Goal: Task Accomplishment & Management: Manage account settings

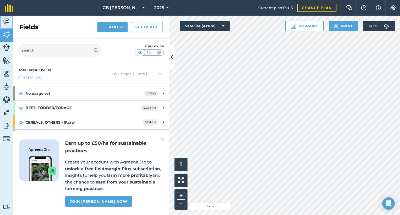
click at [2, 17] on link "Activity" at bounding box center [6, 22] width 13 height 13
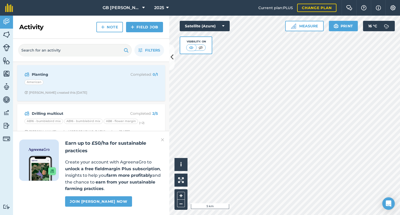
click at [163, 139] on img at bounding box center [162, 140] width 3 height 6
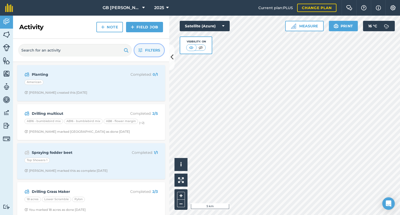
click at [147, 50] on span "Filters" at bounding box center [152, 50] width 15 height 6
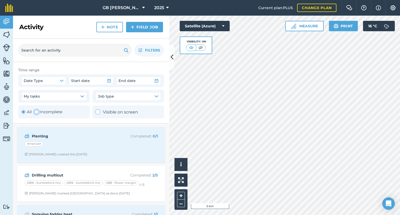
click at [51, 110] on label "Incomplete" at bounding box center [48, 112] width 28 height 6
radio input "false"
radio input "true"
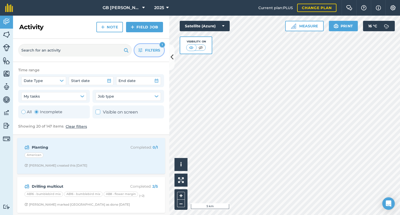
click at [156, 52] on span "Filters" at bounding box center [152, 50] width 15 height 6
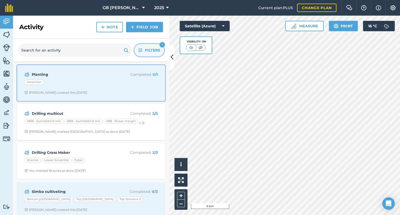
click at [96, 89] on div "Planting Completed : 0 / 1 American [PERSON_NAME] created this [DATE]" at bounding box center [91, 83] width 142 height 30
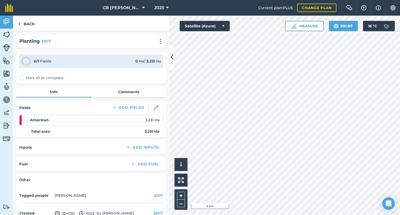
click at [22, 76] on label "Mark all as complete" at bounding box center [41, 77] width 44 height 5
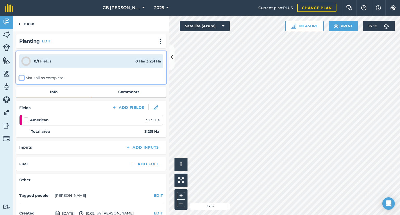
click at [22, 76] on input "Mark all as complete" at bounding box center [20, 76] width 3 height 3
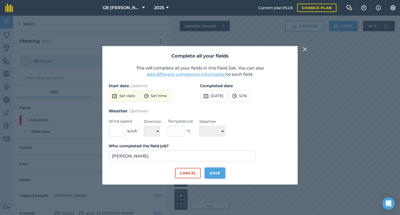
click at [213, 172] on button "Save" at bounding box center [215, 173] width 20 height 10
checkbox input "true"
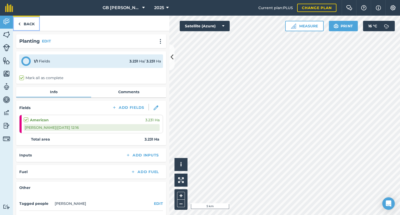
click at [27, 23] on link "Back" at bounding box center [26, 23] width 27 height 15
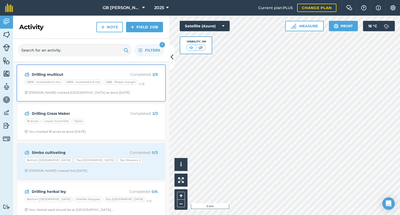
click at [84, 74] on strong "Drilling multicut" at bounding box center [73, 75] width 83 height 6
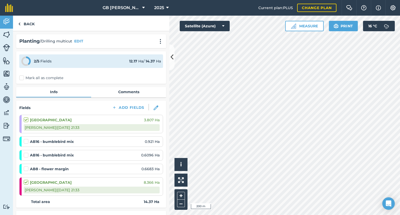
click at [26, 153] on label at bounding box center [27, 153] width 6 height 0
click at [26, 155] on input "checkbox" at bounding box center [25, 154] width 3 height 3
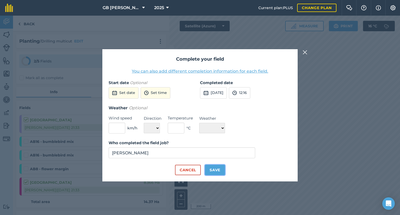
click at [213, 170] on button "Save" at bounding box center [215, 170] width 20 height 10
checkbox input "true"
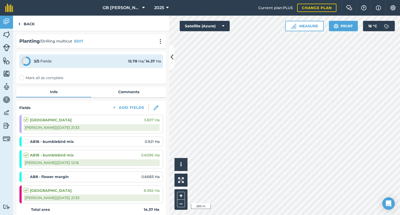
click at [27, 139] on label at bounding box center [27, 139] width 6 height 0
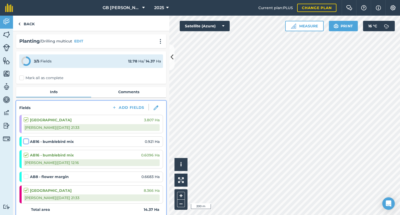
click at [27, 142] on input "checkbox" at bounding box center [25, 140] width 3 height 3
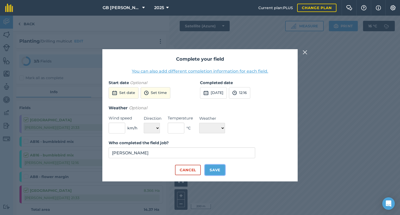
click at [216, 168] on button "Save" at bounding box center [215, 170] width 20 height 10
checkbox input "true"
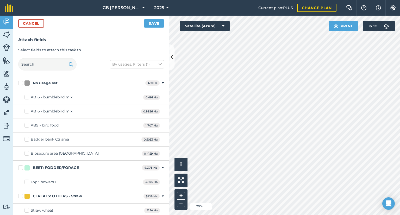
checkbox input "false"
click at [149, 20] on button "Save" at bounding box center [154, 23] width 20 height 8
checkbox input "true"
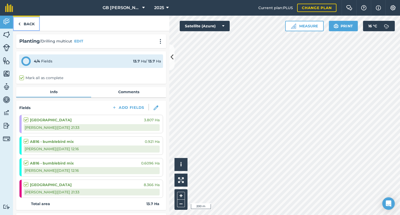
click at [24, 22] on link "Back" at bounding box center [26, 23] width 27 height 15
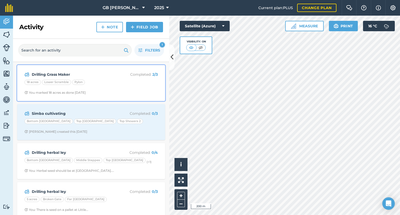
click at [108, 94] on span "You marked 18 acres as done [DATE]" at bounding box center [91, 93] width 133 height 4
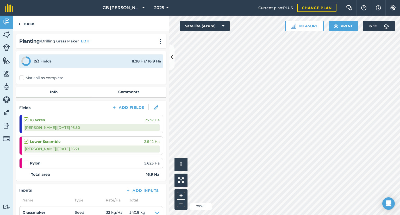
click at [26, 161] on label at bounding box center [27, 161] width 6 height 0
click at [26, 162] on input "checkbox" at bounding box center [25, 162] width 3 height 3
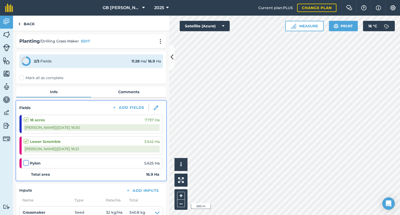
checkbox input "false"
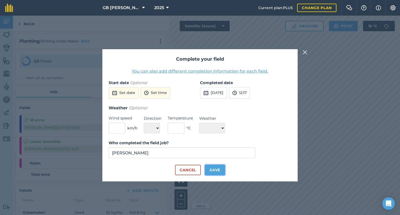
click at [211, 169] on button "Save" at bounding box center [215, 170] width 20 height 10
checkbox input "true"
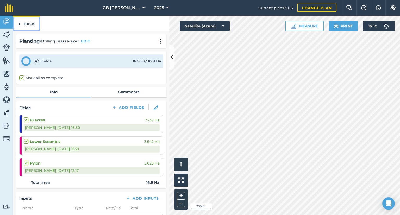
click at [29, 20] on link "Back" at bounding box center [26, 23] width 27 height 15
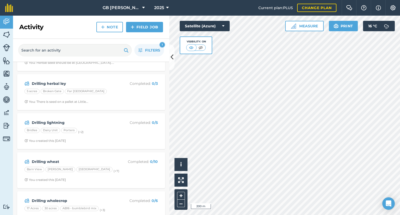
scroll to position [78, 0]
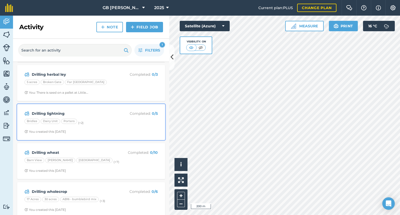
click at [98, 125] on div "Drilling lightning Completed : 0 / 5 Bridles Dairy Unit Porters (+ 2 ) You crea…" at bounding box center [91, 122] width 142 height 30
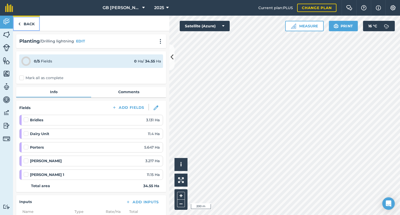
click at [25, 25] on link "Back" at bounding box center [26, 23] width 27 height 15
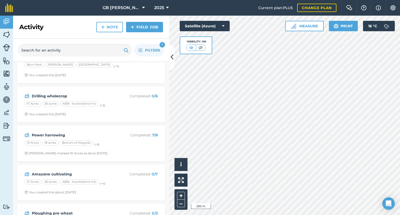
scroll to position [182, 0]
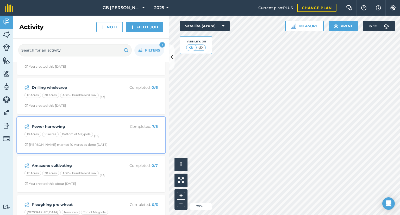
click at [116, 143] on span "[PERSON_NAME] marked 10 Acres as done [DATE]" at bounding box center [91, 145] width 133 height 4
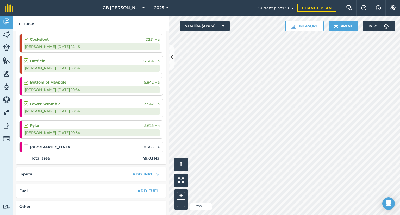
scroll to position [156, 0]
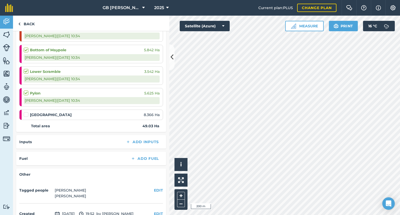
click at [25, 112] on label at bounding box center [27, 112] width 6 height 0
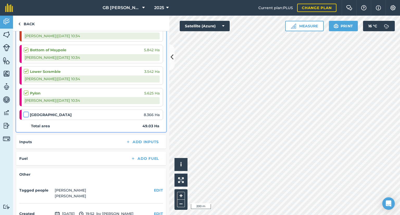
click at [25, 112] on input "checkbox" at bounding box center [25, 113] width 3 height 3
checkbox input "false"
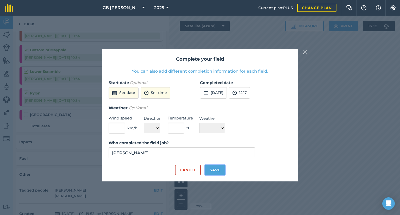
click at [217, 175] on button "Save" at bounding box center [215, 170] width 20 height 10
checkbox input "true"
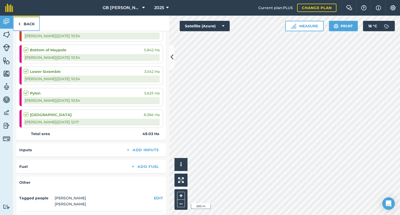
click at [31, 25] on link "Back" at bounding box center [26, 23] width 27 height 15
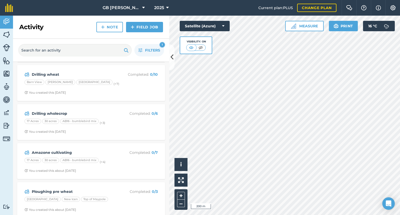
scroll to position [182, 0]
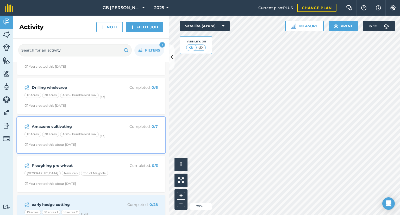
click at [111, 145] on span "You created this about [DATE]" at bounding box center [91, 145] width 133 height 4
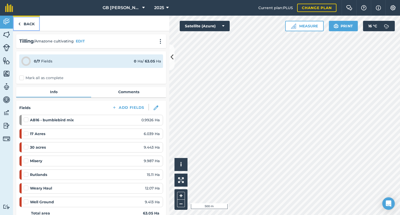
click at [33, 24] on link "Back" at bounding box center [26, 23] width 27 height 15
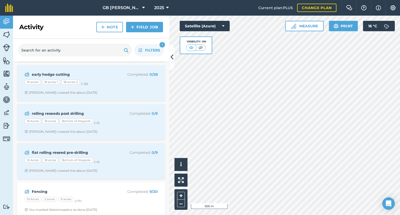
scroll to position [339, 0]
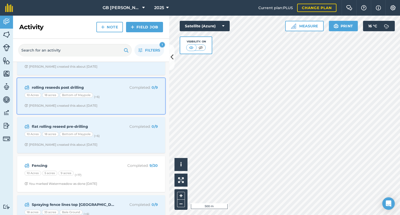
click at [115, 104] on span "[PERSON_NAME] created this about [DATE]" at bounding box center [91, 106] width 133 height 4
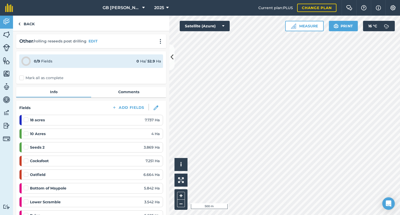
scroll to position [26, 0]
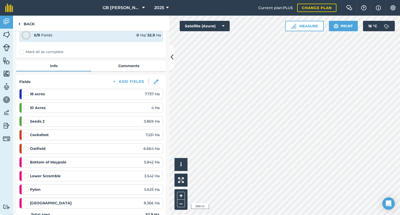
click at [21, 51] on label "Mark all as complete" at bounding box center [41, 51] width 44 height 5
click at [21, 75] on input "Mark all as complete" at bounding box center [20, 76] width 3 height 3
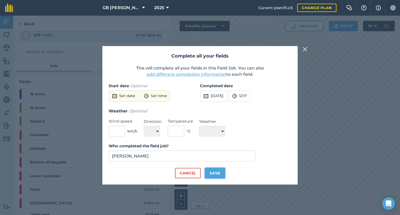
click at [213, 174] on button "Save" at bounding box center [215, 173] width 20 height 10
checkbox input "true"
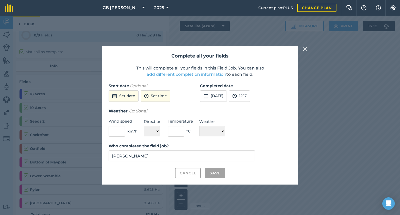
checkbox input "true"
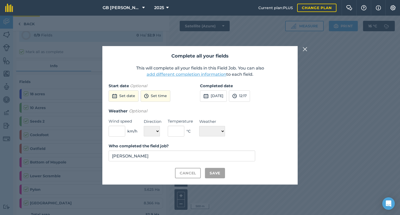
checkbox input "true"
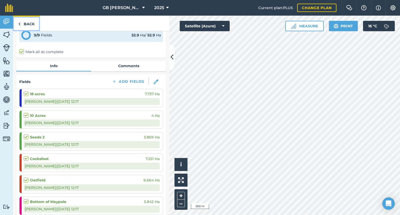
click at [26, 26] on link "Back" at bounding box center [26, 23] width 27 height 15
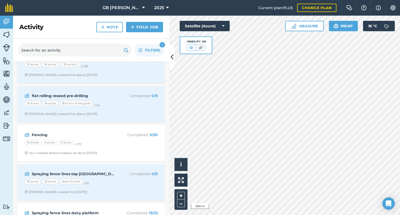
scroll to position [305, 0]
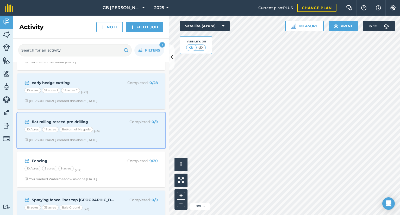
click at [113, 136] on div "flat rolling reseed pre-drilling Completed : 0 / 9 10 Acres 18 acres Bottom of …" at bounding box center [91, 131] width 142 height 30
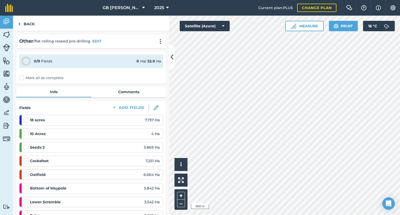
click at [22, 78] on label "Mark all as complete" at bounding box center [41, 77] width 44 height 5
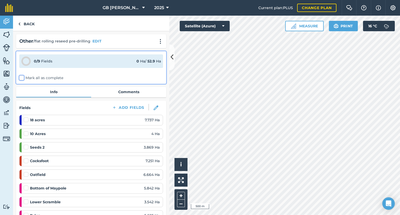
click at [22, 78] on input "Mark all as complete" at bounding box center [20, 76] width 3 height 3
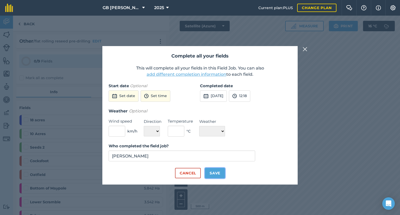
click at [217, 173] on button "Save" at bounding box center [215, 173] width 20 height 10
checkbox input "true"
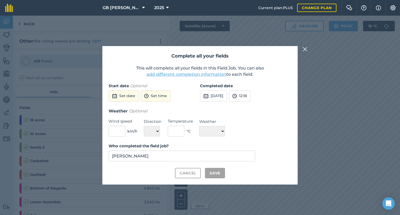
checkbox input "true"
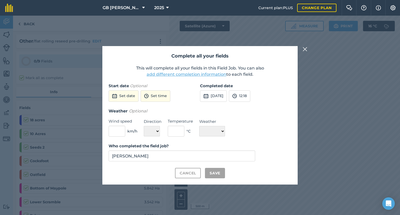
checkbox input "true"
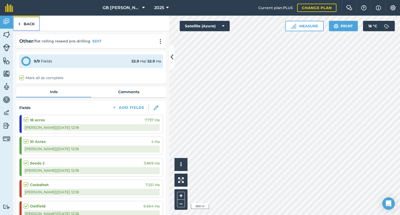
click at [32, 29] on link "Back" at bounding box center [26, 23] width 27 height 15
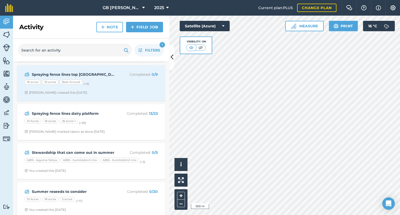
scroll to position [396, 0]
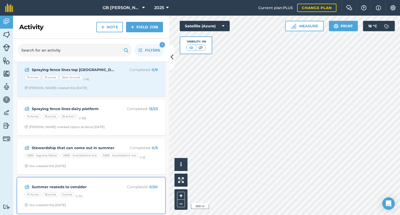
click at [107, 196] on div "10 Acres 18 acres 5 acres (+ 17 )" at bounding box center [91, 195] width 133 height 7
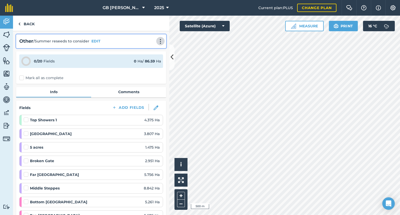
click at [159, 43] on img at bounding box center [160, 41] width 6 height 5
click at [146, 67] on link "Delete" at bounding box center [149, 65] width 33 height 10
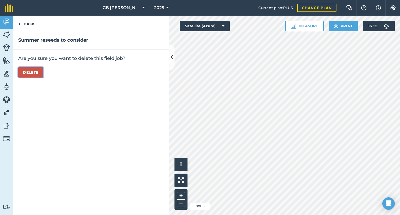
click at [37, 74] on button "Delete" at bounding box center [30, 72] width 25 height 10
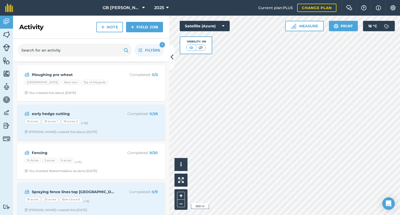
scroll to position [357, 0]
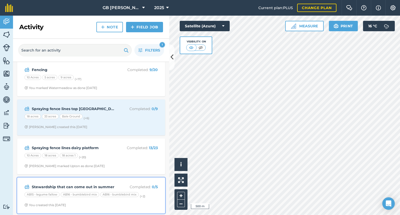
click at [119, 181] on div "Stewardship that can come out in summer Completed : 0 / 5 AB15 - legume fallow …" at bounding box center [91, 196] width 142 height 30
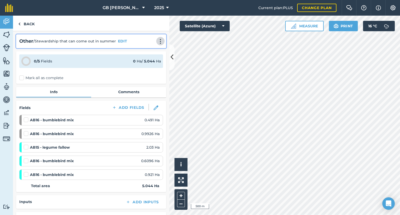
click at [157, 43] on img at bounding box center [160, 41] width 6 height 5
click at [142, 65] on link "Delete" at bounding box center [149, 65] width 33 height 10
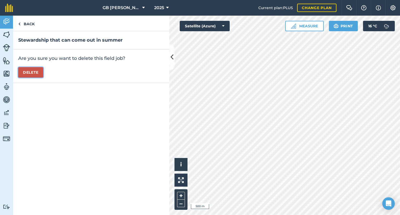
click at [37, 68] on button "Delete" at bounding box center [30, 72] width 25 height 10
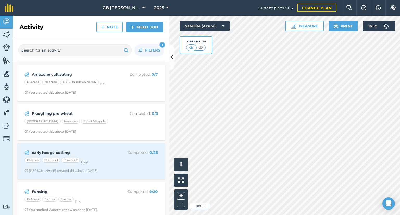
scroll to position [318, 0]
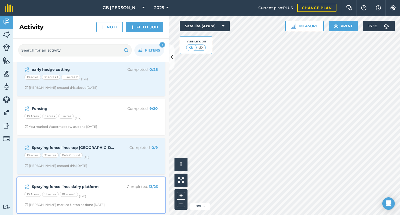
click at [112, 186] on div "Spraying fence lines dairy platform Completed : 13 / 23" at bounding box center [91, 187] width 133 height 6
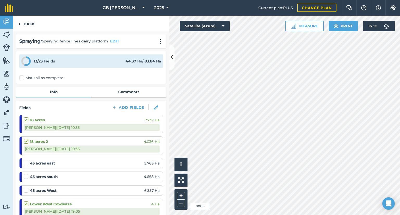
click at [21, 78] on label "Mark all as complete" at bounding box center [41, 77] width 44 height 5
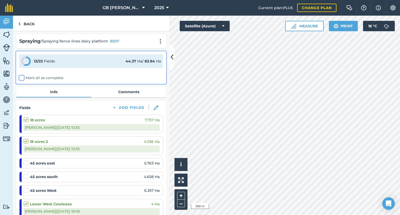
click at [21, 78] on input "Mark all as complete" at bounding box center [20, 76] width 3 height 3
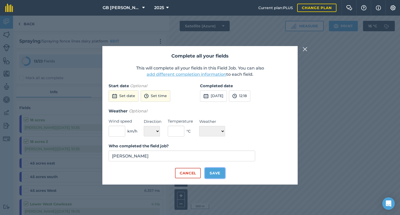
click at [217, 177] on button "Save" at bounding box center [215, 173] width 20 height 10
checkbox input "true"
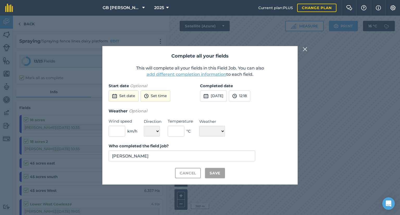
checkbox input "true"
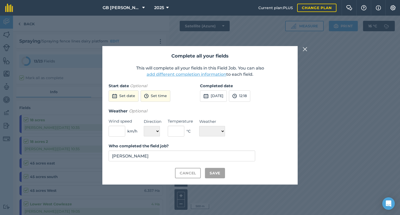
checkbox input "true"
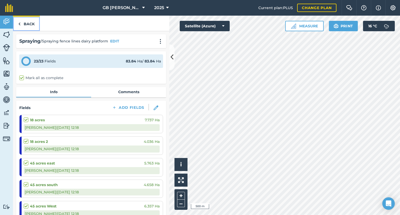
click at [20, 22] on img at bounding box center [19, 24] width 2 height 6
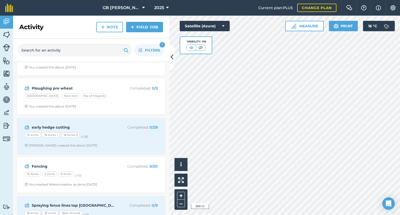
scroll to position [279, 0]
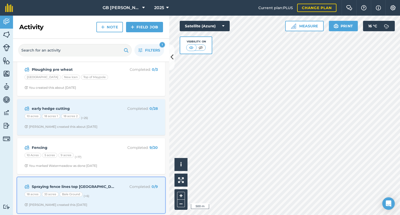
click at [110, 192] on div "18 acres 33 acres [GEOGRAPHIC_DATA] (+ 6 )" at bounding box center [91, 195] width 133 height 7
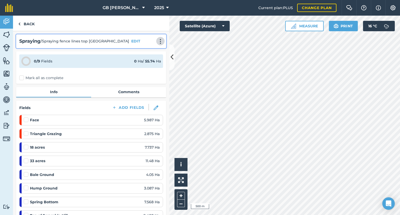
click at [158, 41] on img at bounding box center [160, 41] width 6 height 5
click at [138, 64] on link "Delete" at bounding box center [149, 65] width 33 height 10
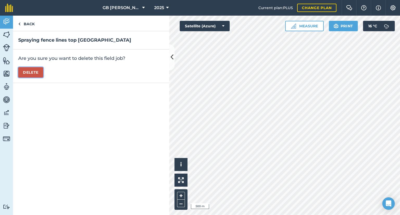
click at [34, 75] on button "Delete" at bounding box center [30, 72] width 25 height 10
